Goal: Navigation & Orientation: Find specific page/section

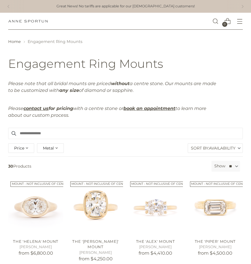
click at [239, 22] on button "Open menu modal" at bounding box center [240, 22] width 12 height 12
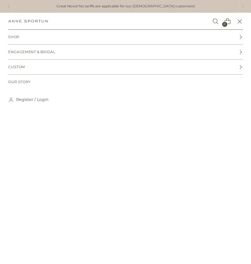
click at [46, 55] on link "Engagement & Bridal" at bounding box center [125, 52] width 235 height 15
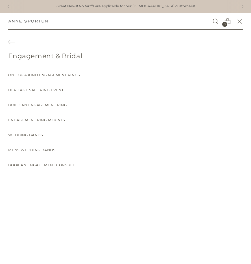
click at [13, 43] on icon "Back" at bounding box center [11, 42] width 7 height 7
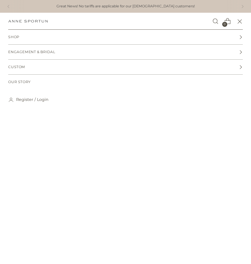
click at [29, 68] on link "Custom" at bounding box center [125, 67] width 235 height 15
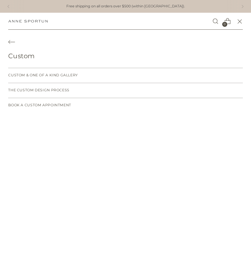
click at [31, 74] on span "Custom & One of a Kind Gallery" at bounding box center [43, 75] width 70 height 5
